Goal: Information Seeking & Learning: Learn about a topic

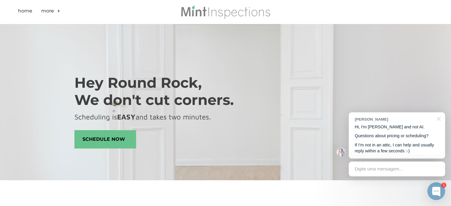
click at [437, 119] on div at bounding box center [437, 118] width 15 height 12
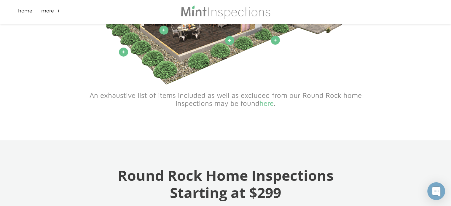
scroll to position [443, 0]
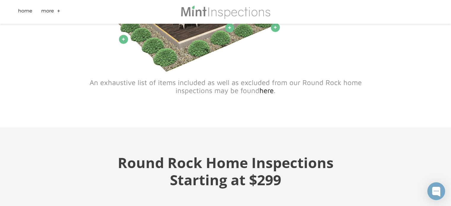
click at [270, 93] on link "here" at bounding box center [266, 90] width 14 height 8
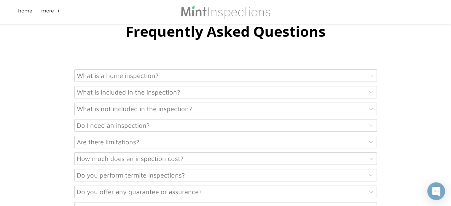
scroll to position [262, 0]
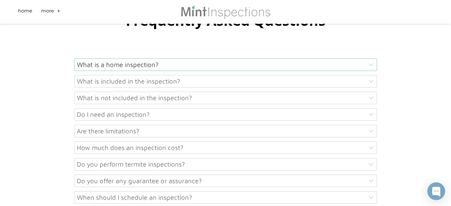
click at [344, 64] on div "What is a home inspection?" at bounding box center [225, 64] width 302 height 12
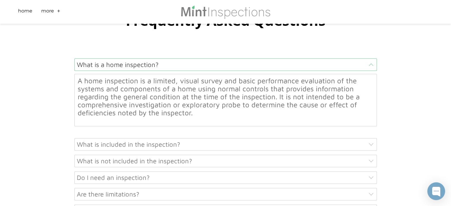
click at [344, 64] on div "What is a home inspection?" at bounding box center [225, 64] width 302 height 12
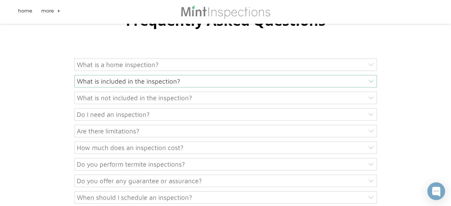
click at [318, 85] on div "What is included in the inspection?" at bounding box center [225, 81] width 302 height 12
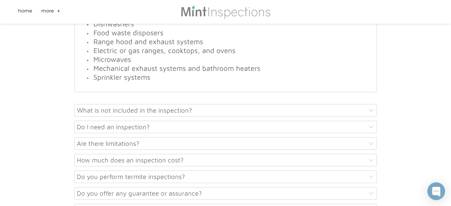
scroll to position [725, 0]
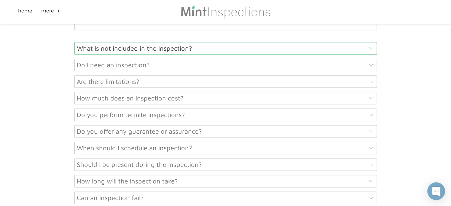
click at [281, 53] on div "What is not included in the inspection?" at bounding box center [225, 48] width 302 height 12
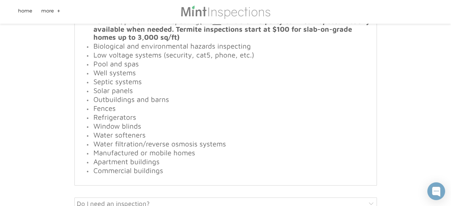
scroll to position [362, 0]
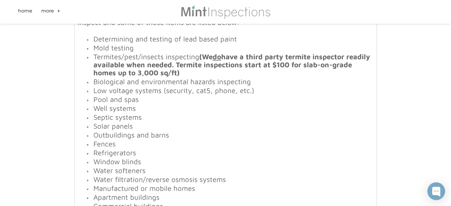
click at [311, 66] on strong "(We do have a third party termite inspector readily available when needed. Term…" at bounding box center [231, 64] width 277 height 24
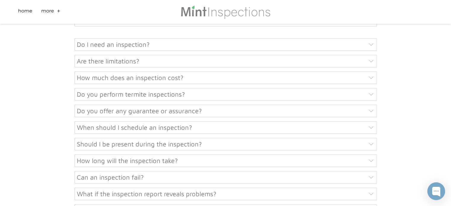
scroll to position [563, 0]
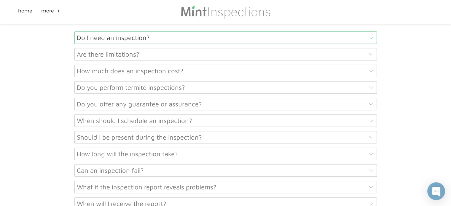
click at [280, 40] on div "Do I need an inspection?" at bounding box center [225, 37] width 302 height 12
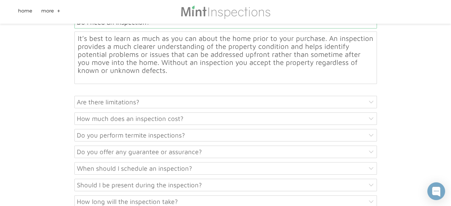
scroll to position [343, 0]
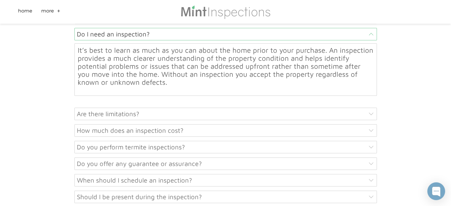
click at [283, 63] on font "It’s best to learn as much as you can about the home prior to your purchase. An…" at bounding box center [226, 66] width 296 height 40
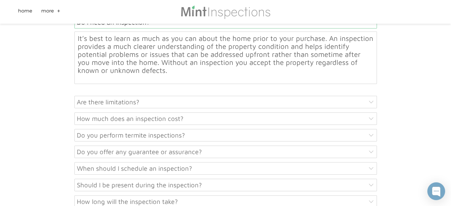
scroll to position [366, 0]
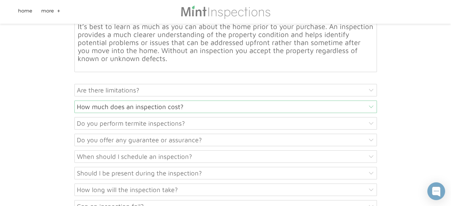
click at [279, 111] on div "How much does an inspection cost?" at bounding box center [225, 106] width 302 height 12
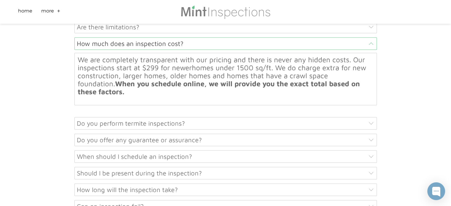
scroll to position [0, 0]
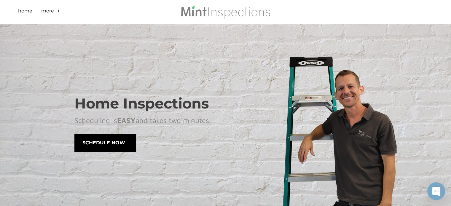
click at [102, 147] on span "Schedule Now" at bounding box center [105, 143] width 61 height 18
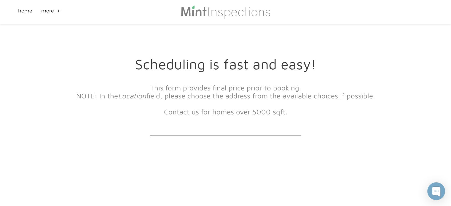
drag, startPoint x: 455, startPoint y: 42, endPoint x: 441, endPoint y: -36, distance: 79.5
